Goal: Information Seeking & Learning: Learn about a topic

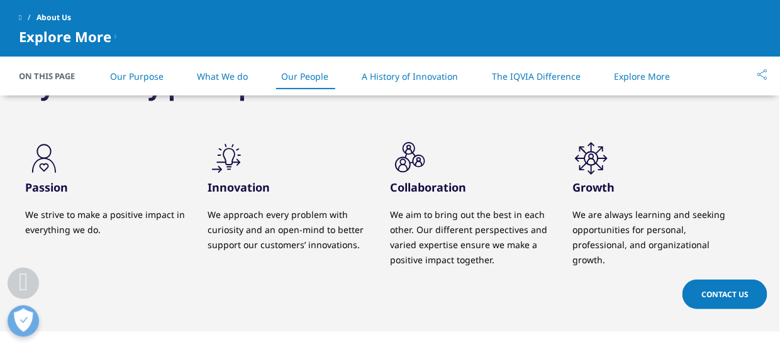
scroll to position [1320, 0]
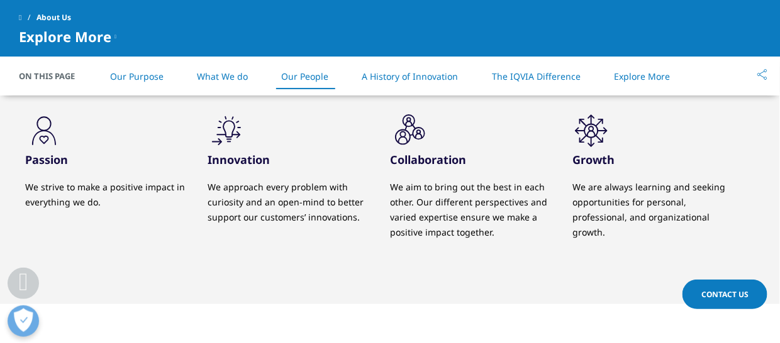
click at [573, 74] on link "The IQVIA Difference" at bounding box center [536, 76] width 89 height 12
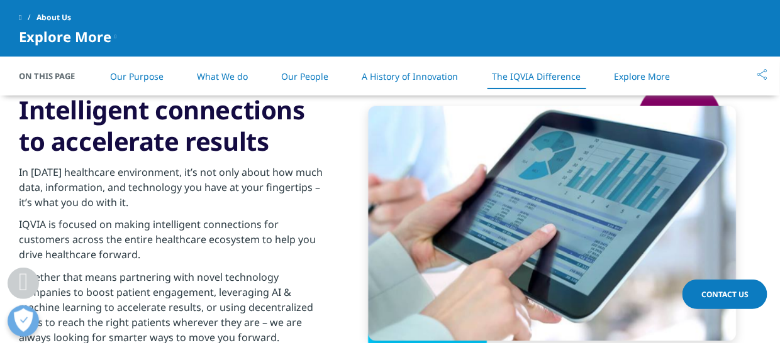
scroll to position [2036, 0]
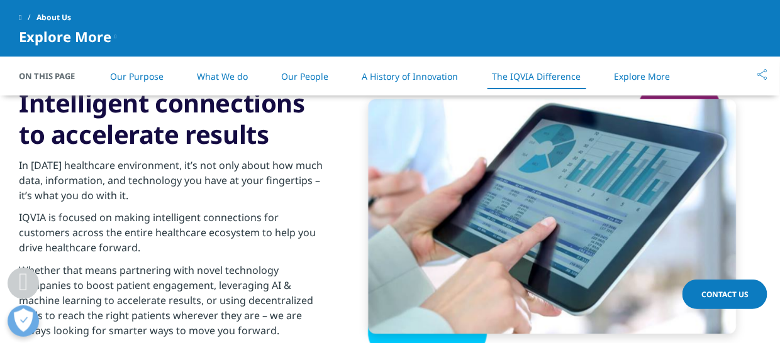
click at [142, 74] on link "Our Purpose" at bounding box center [136, 76] width 53 height 12
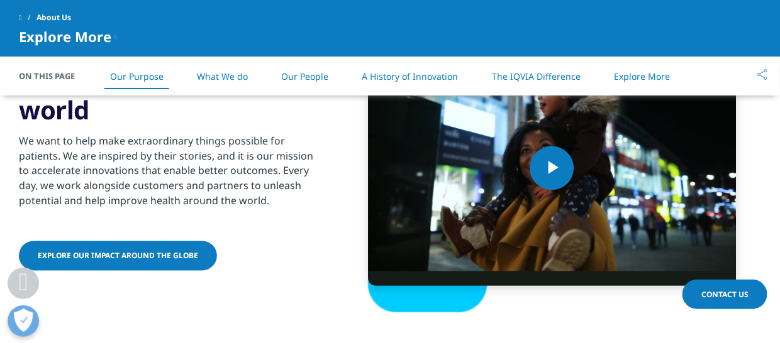
scroll to position [589, 0]
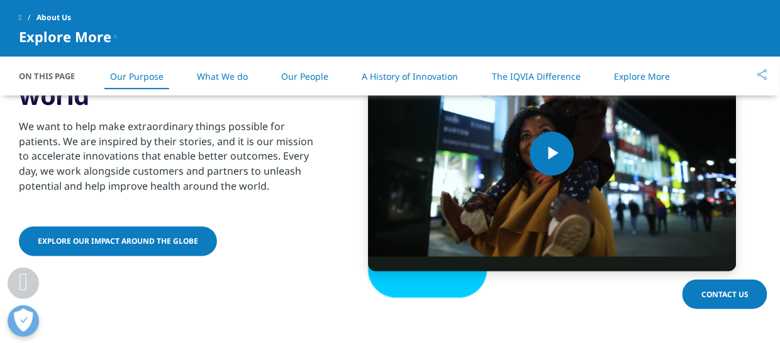
click at [230, 69] on li "What We do" at bounding box center [222, 76] width 76 height 37
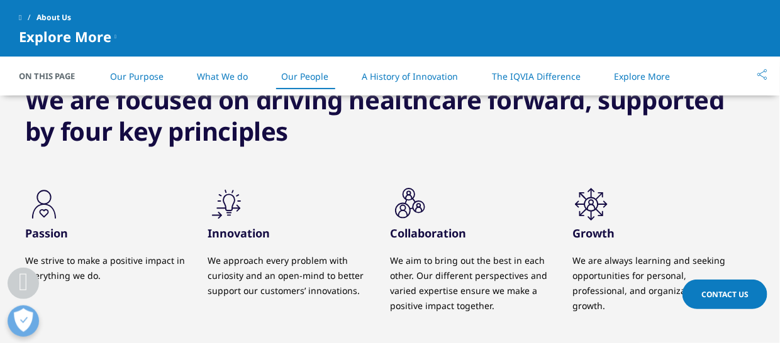
scroll to position [1321, 0]
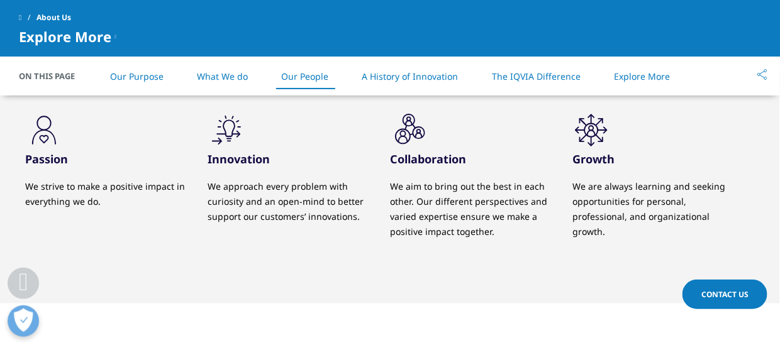
click at [433, 78] on link "A History of Innovation" at bounding box center [410, 76] width 96 height 12
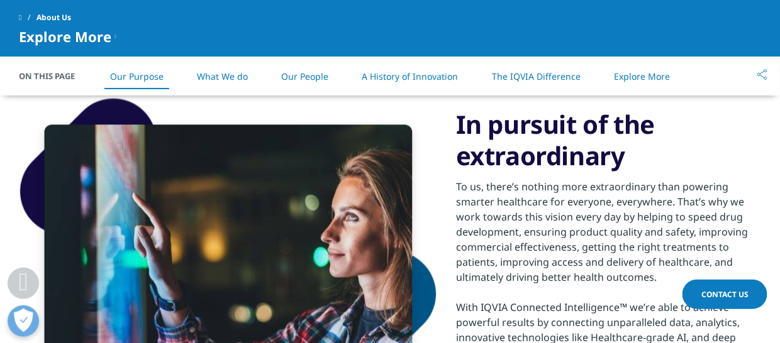
scroll to position [831, 0]
